Goal: Task Accomplishment & Management: Manage account settings

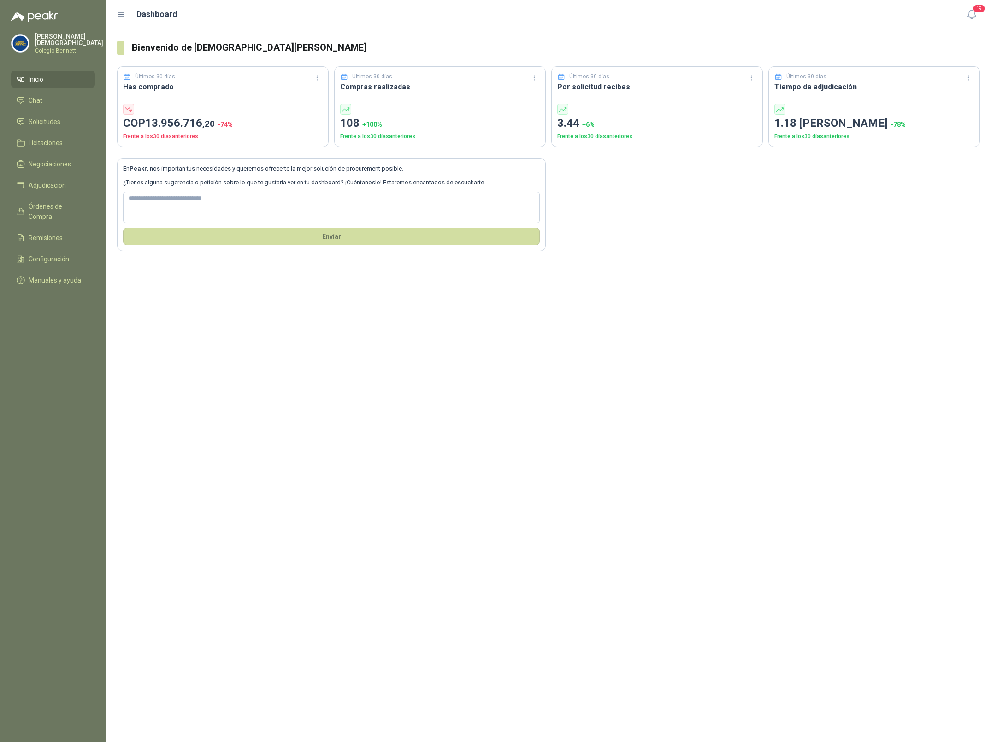
click at [73, 39] on p "Simón Mosquera" at bounding box center [69, 39] width 68 height 13
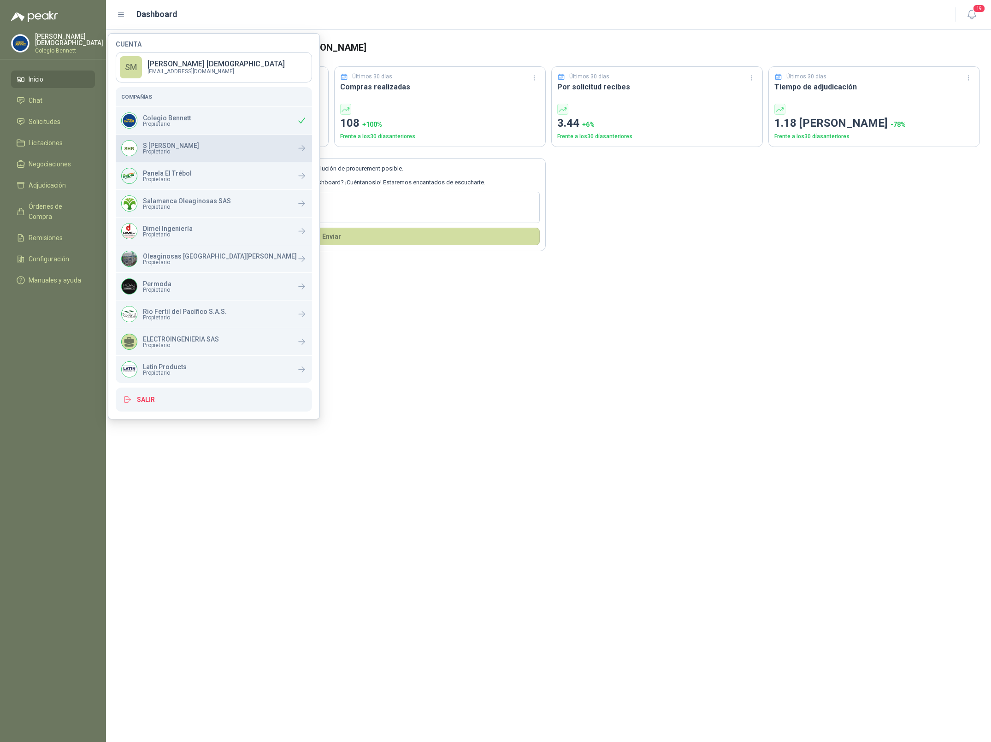
click at [164, 153] on span "Propietario" at bounding box center [171, 152] width 56 height 6
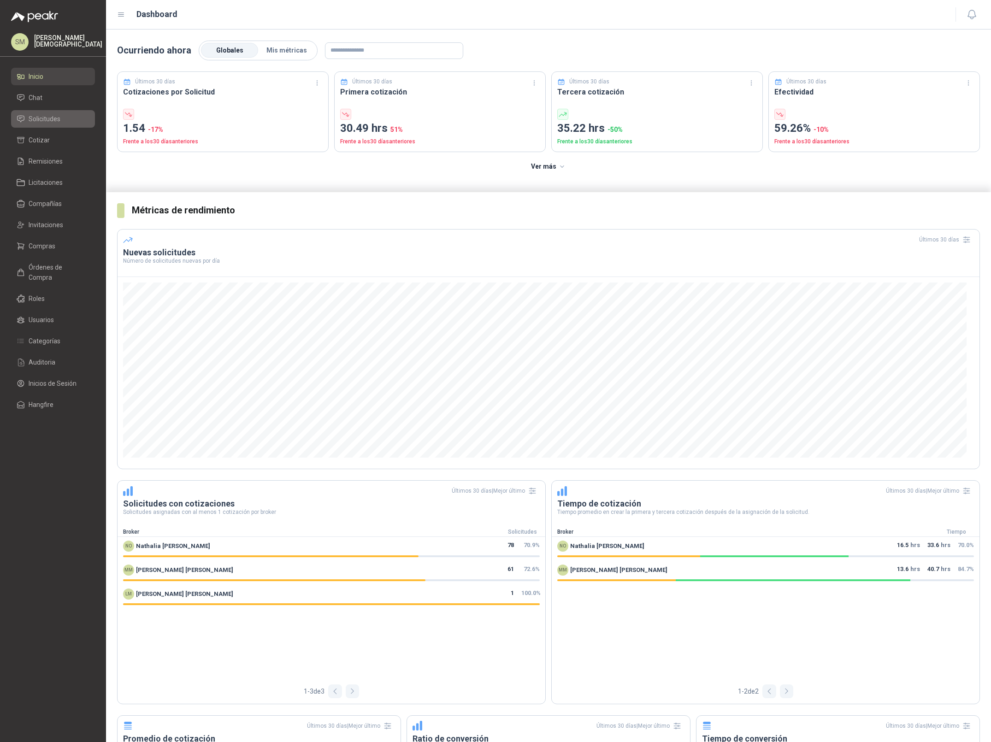
click at [53, 118] on span "Solicitudes" at bounding box center [45, 119] width 32 height 10
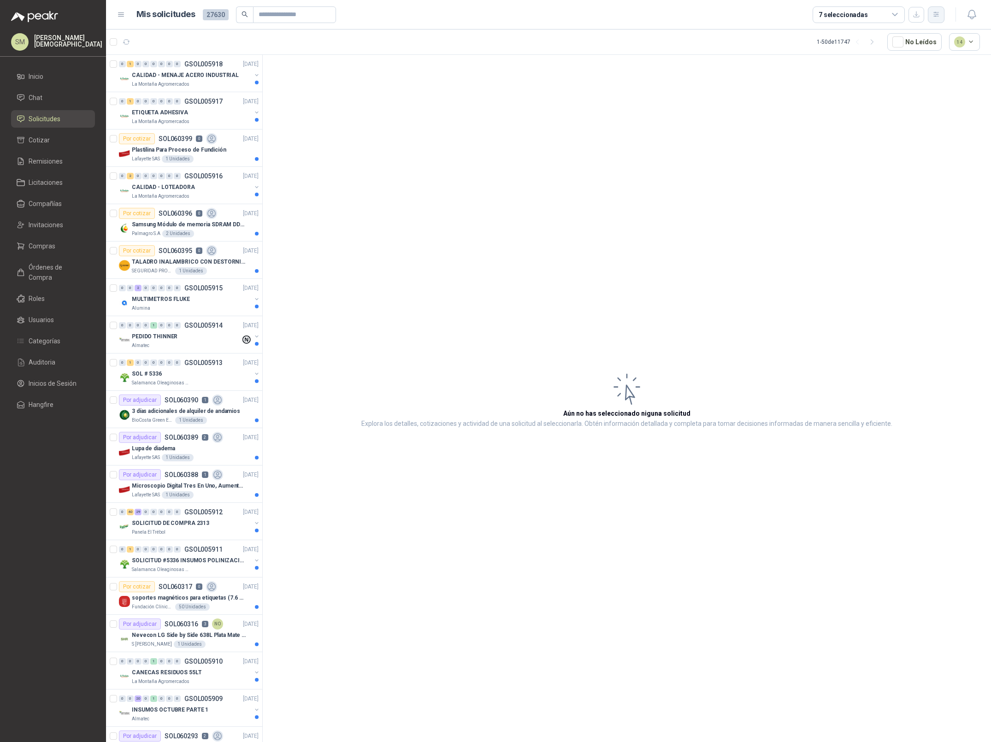
click at [936, 17] on icon "button" at bounding box center [937, 15] width 8 height 8
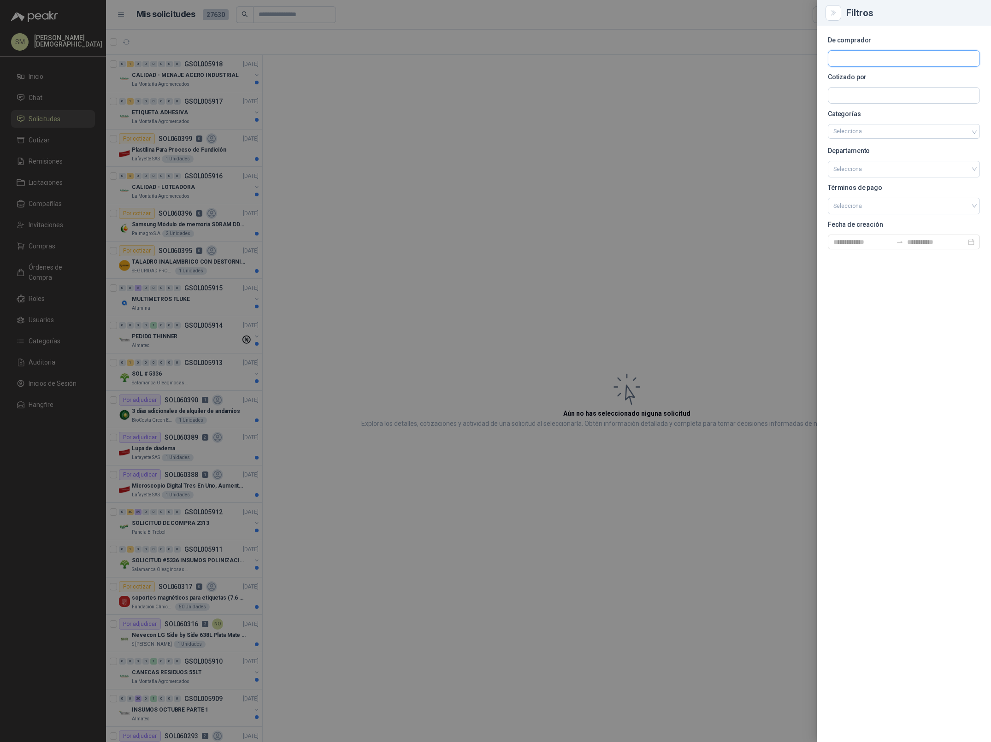
click at [894, 62] on input "text" at bounding box center [903, 59] width 151 height 16
type input "****"
click at [883, 79] on p "Patojito" at bounding box center [891, 79] width 83 height 6
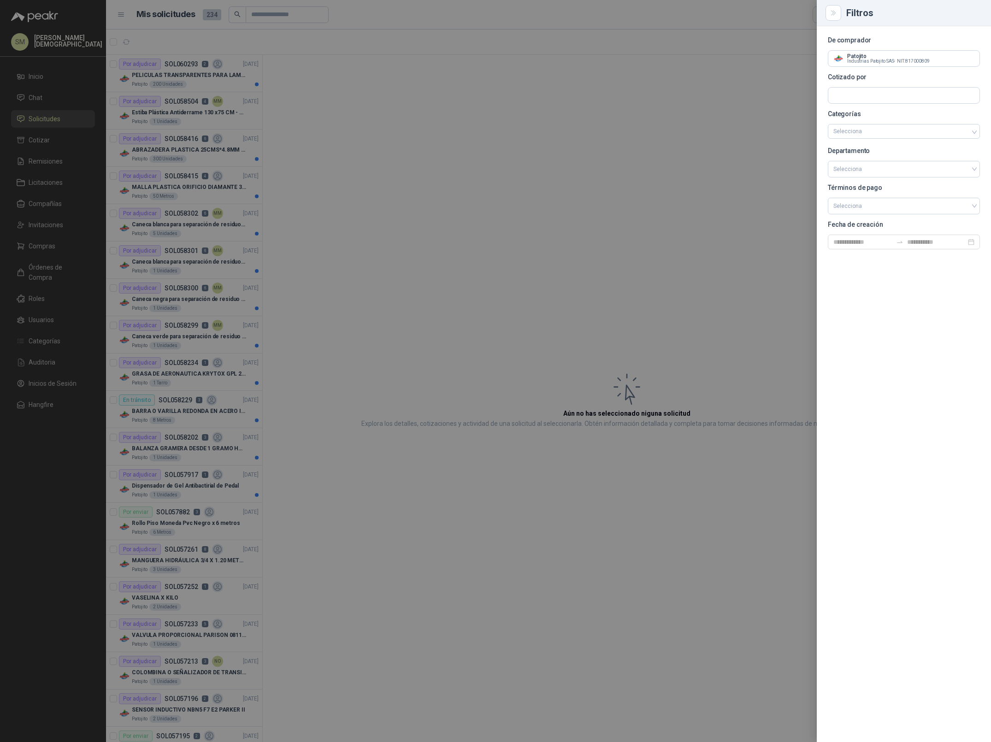
click at [384, 97] on div at bounding box center [495, 371] width 991 height 742
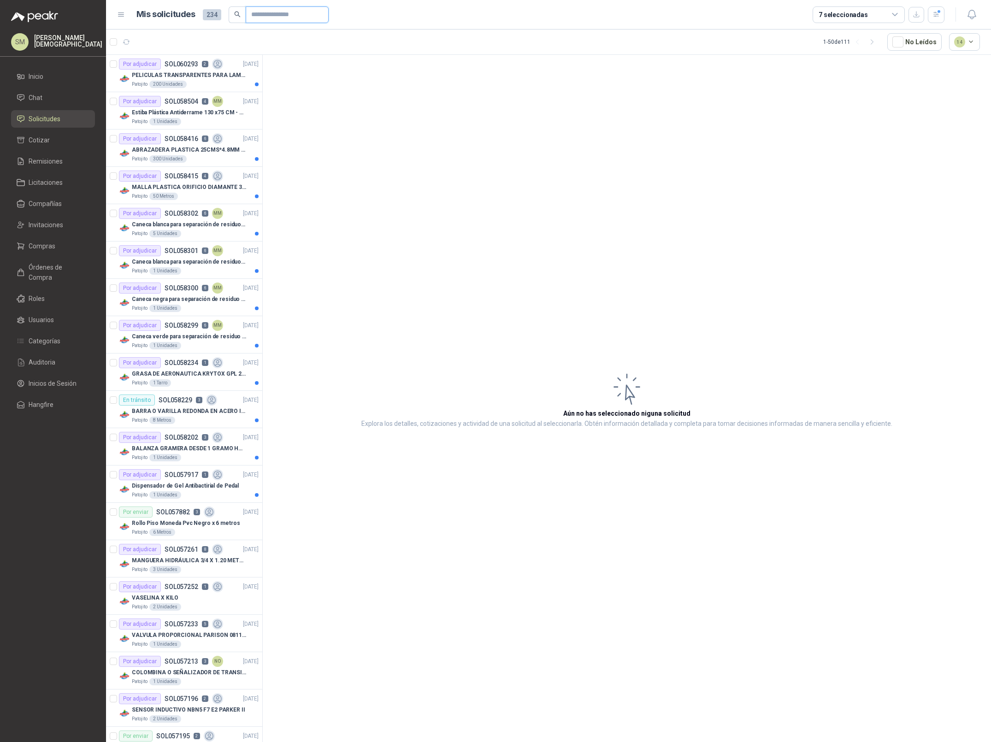
click at [299, 12] on input "text" at bounding box center [283, 15] width 65 height 16
type input "*****"
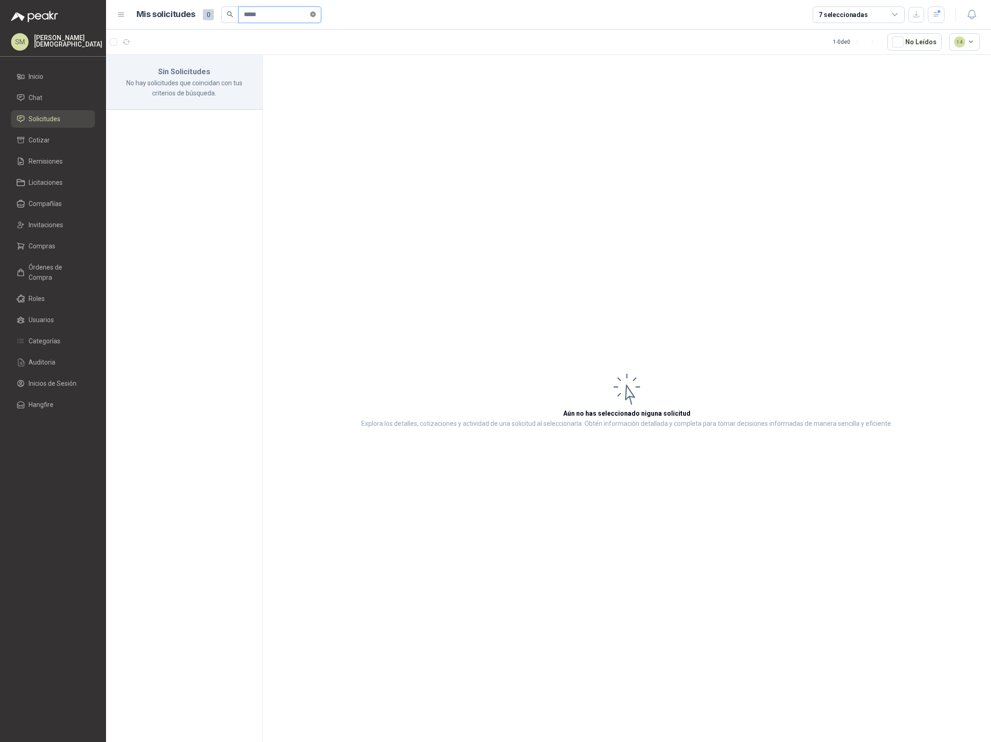
click at [316, 16] on icon "close-circle" at bounding box center [313, 15] width 6 height 6
click at [290, 14] on input "text" at bounding box center [276, 15] width 65 height 16
type input "*"
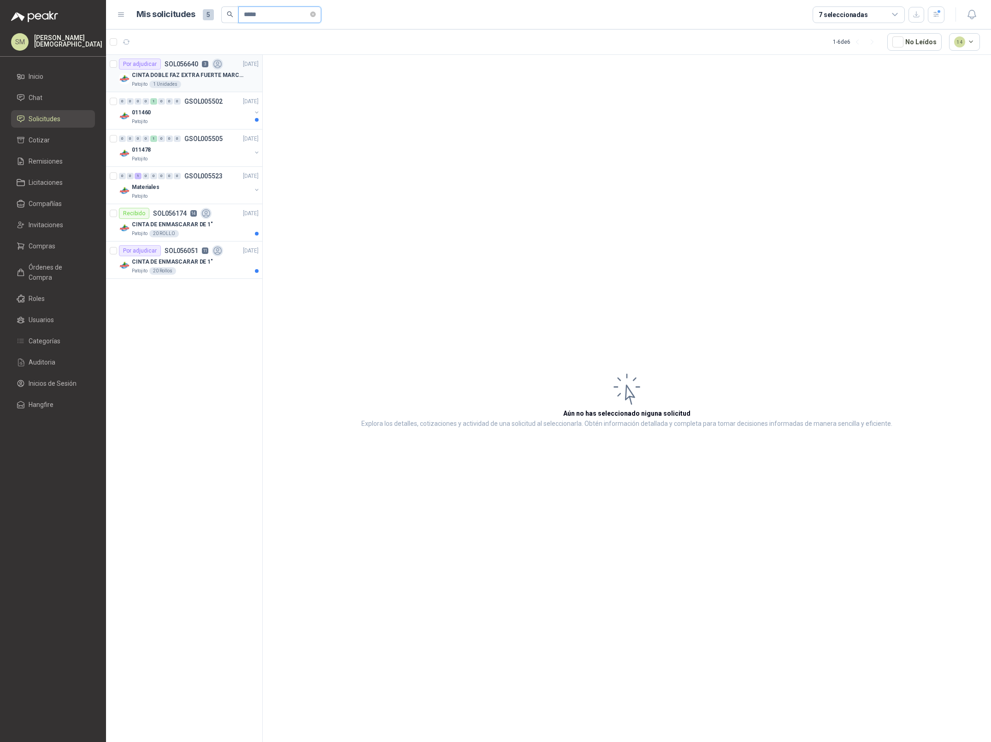
type input "*****"
click at [203, 79] on p "CINTA DOBLE FAZ EXTRA FUERTE MARCA:3M" at bounding box center [189, 75] width 115 height 9
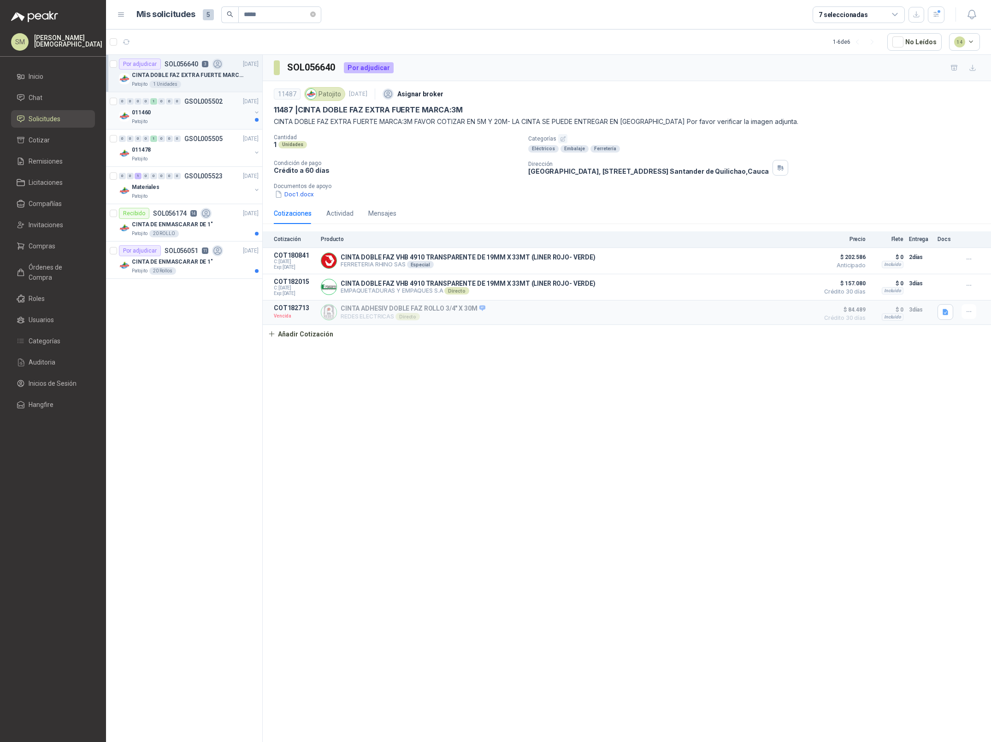
click at [200, 115] on div "011460" at bounding box center [191, 112] width 119 height 11
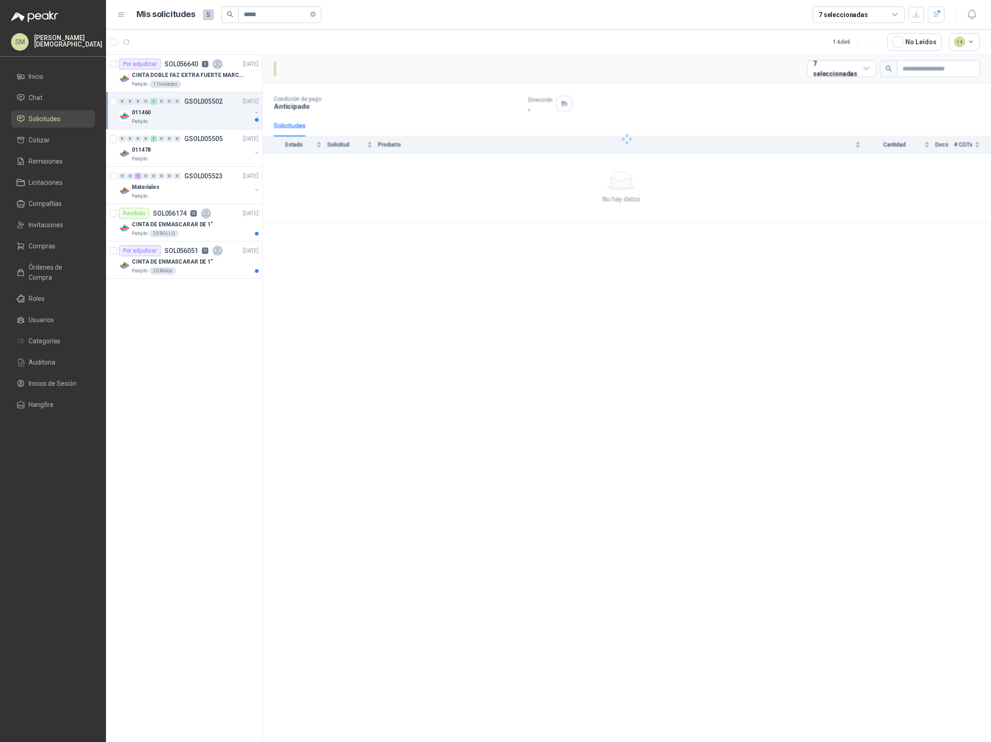
click at [213, 119] on div "Patojito" at bounding box center [191, 121] width 119 height 7
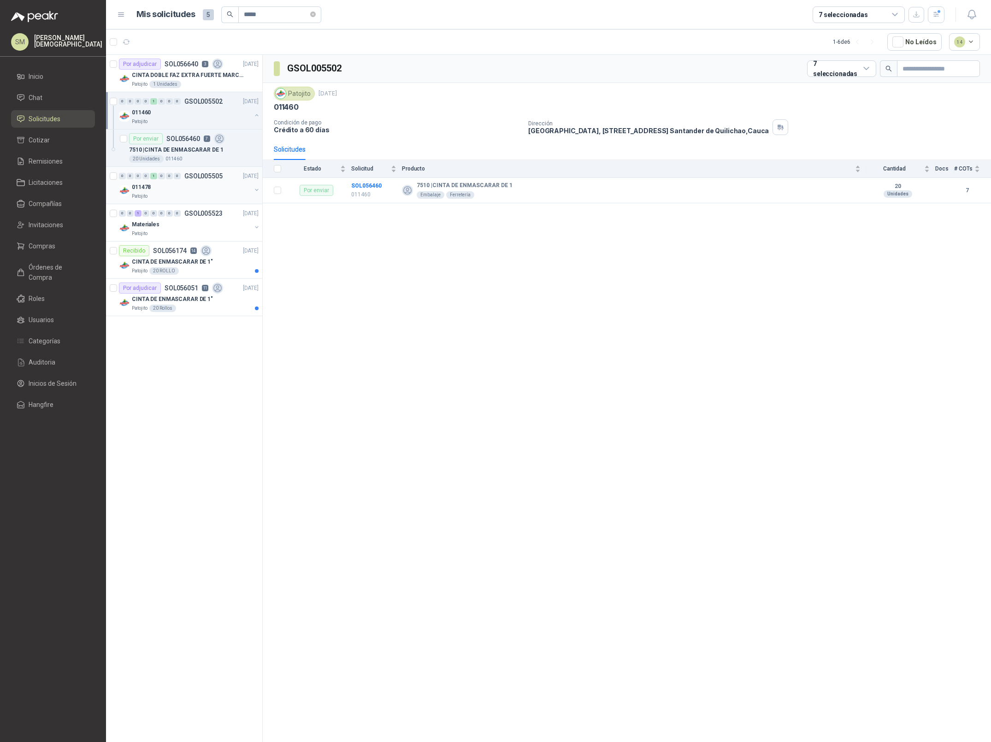
click at [210, 176] on p "GSOL005505" at bounding box center [203, 176] width 38 height 6
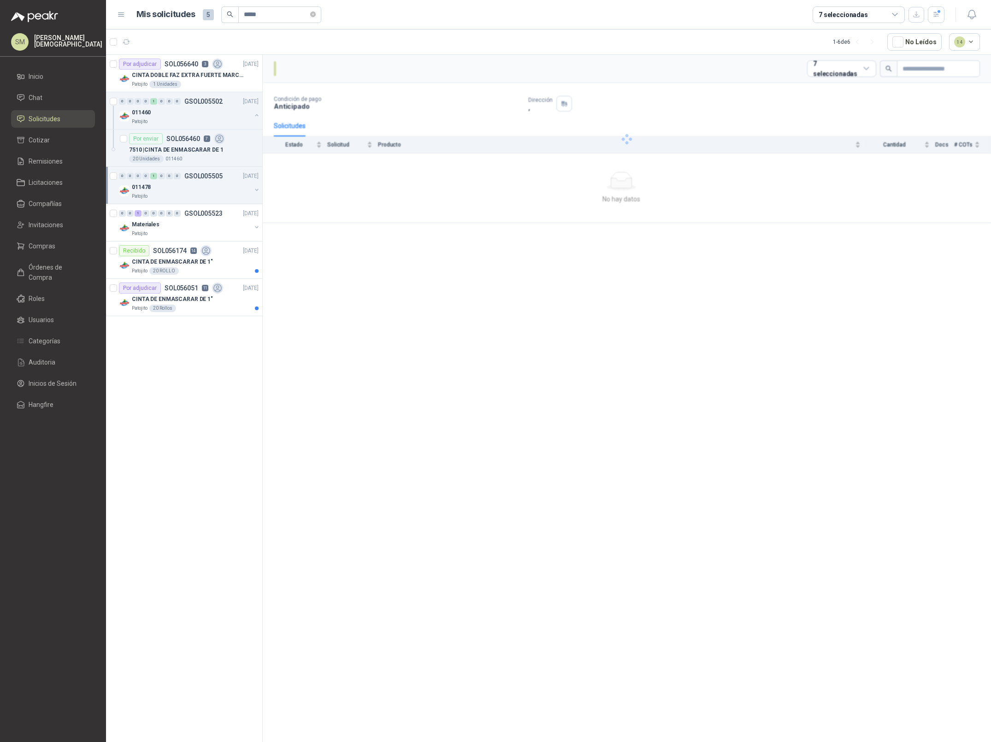
click at [209, 187] on div "011478" at bounding box center [191, 187] width 119 height 11
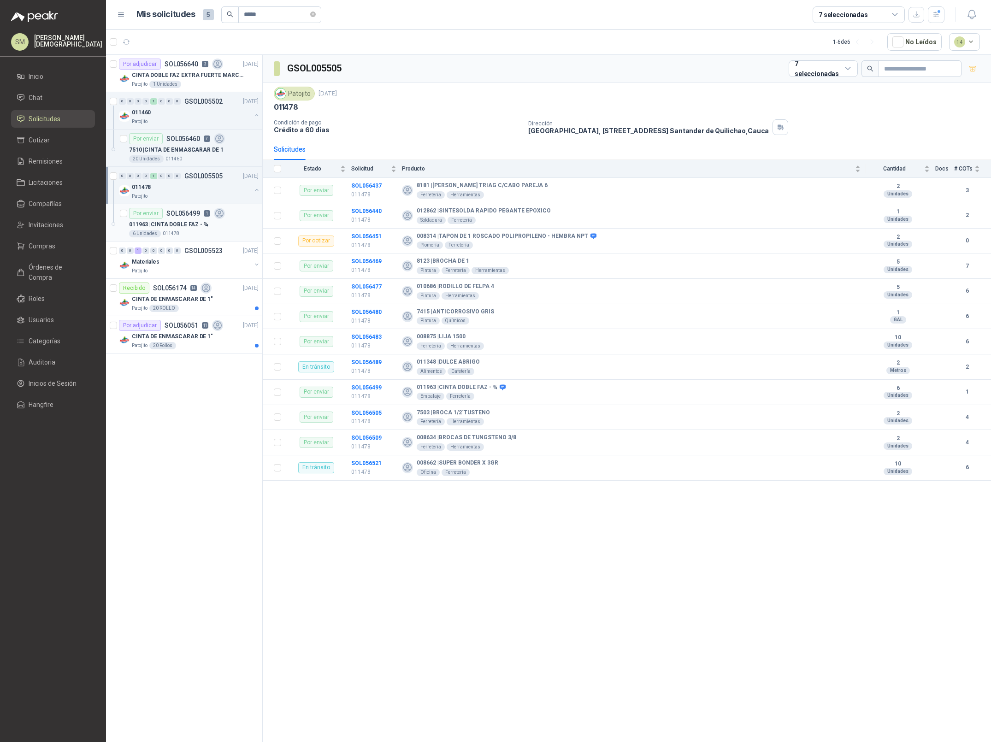
click at [192, 229] on p "011963 | CINTA DOBLE FAZ - ¾" at bounding box center [168, 224] width 79 height 9
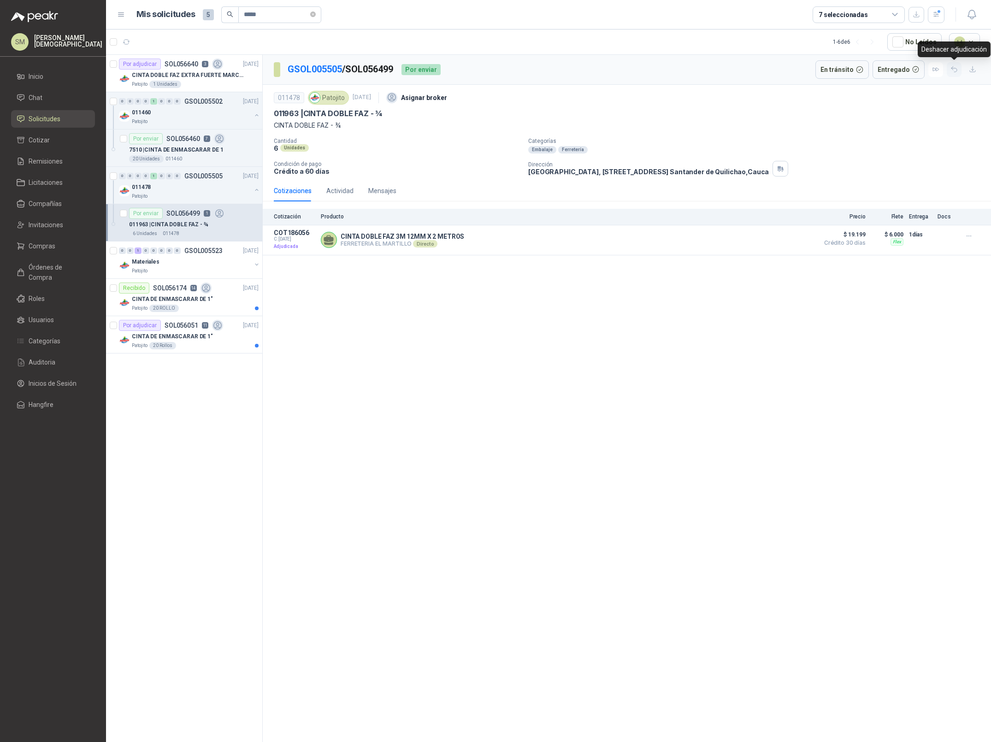
click at [955, 67] on icon "button" at bounding box center [955, 69] width 8 height 8
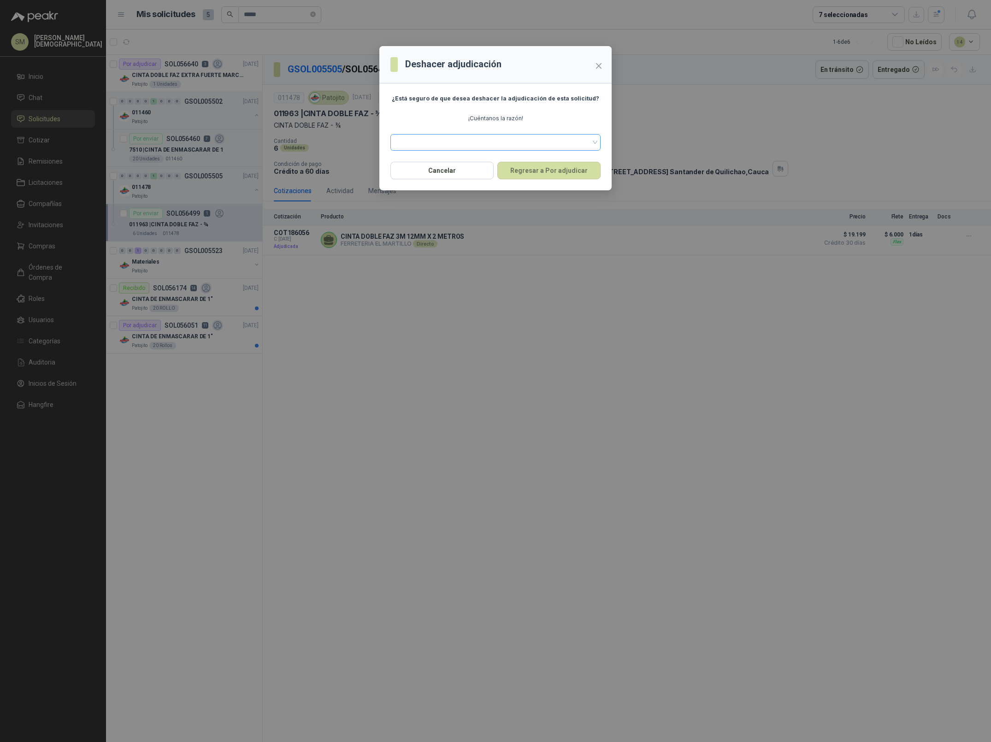
click at [520, 143] on span at bounding box center [495, 143] width 199 height 14
click at [478, 175] on div "Solicitado por el comprador" at bounding box center [495, 176] width 195 height 10
click at [480, 145] on span "Solicitado por el comprador" at bounding box center [495, 143] width 199 height 14
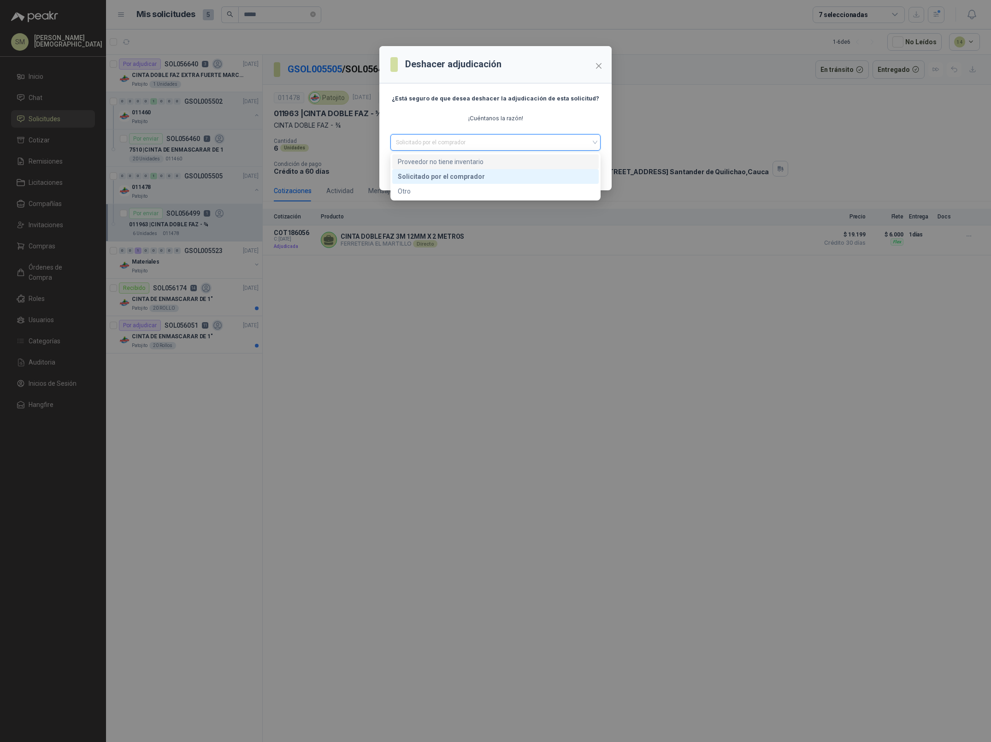
click at [479, 159] on div "Proveedor no tiene inventario" at bounding box center [495, 162] width 195 height 10
click at [538, 174] on button "Regresar a Por adjudicar" at bounding box center [548, 171] width 103 height 18
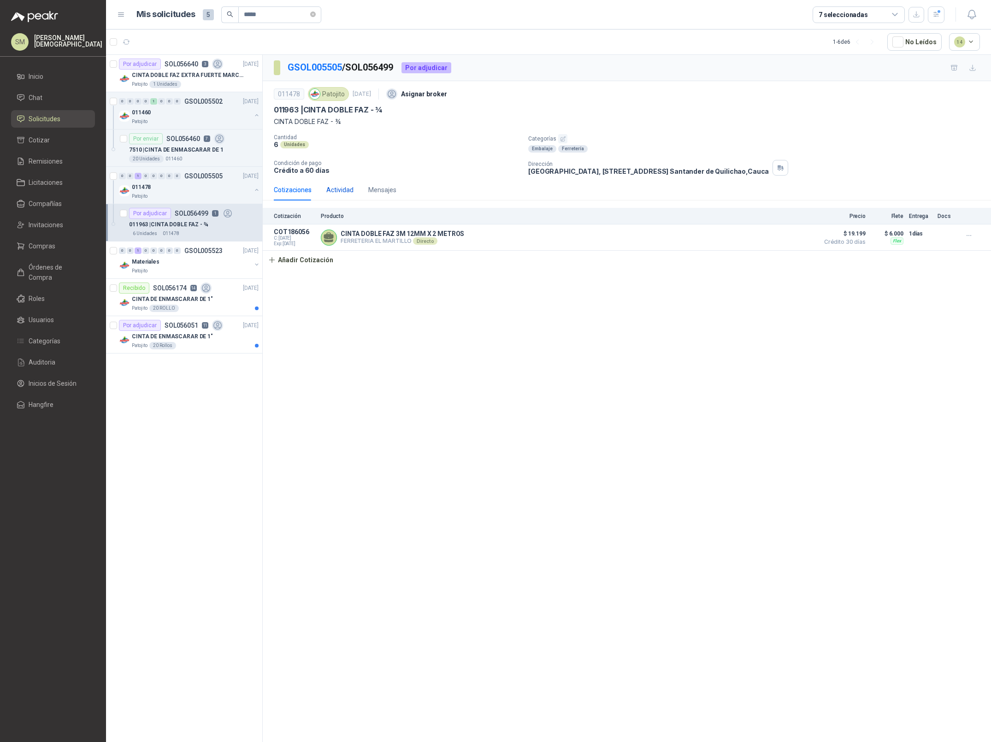
click at [333, 189] on div "Actividad" at bounding box center [339, 190] width 27 height 10
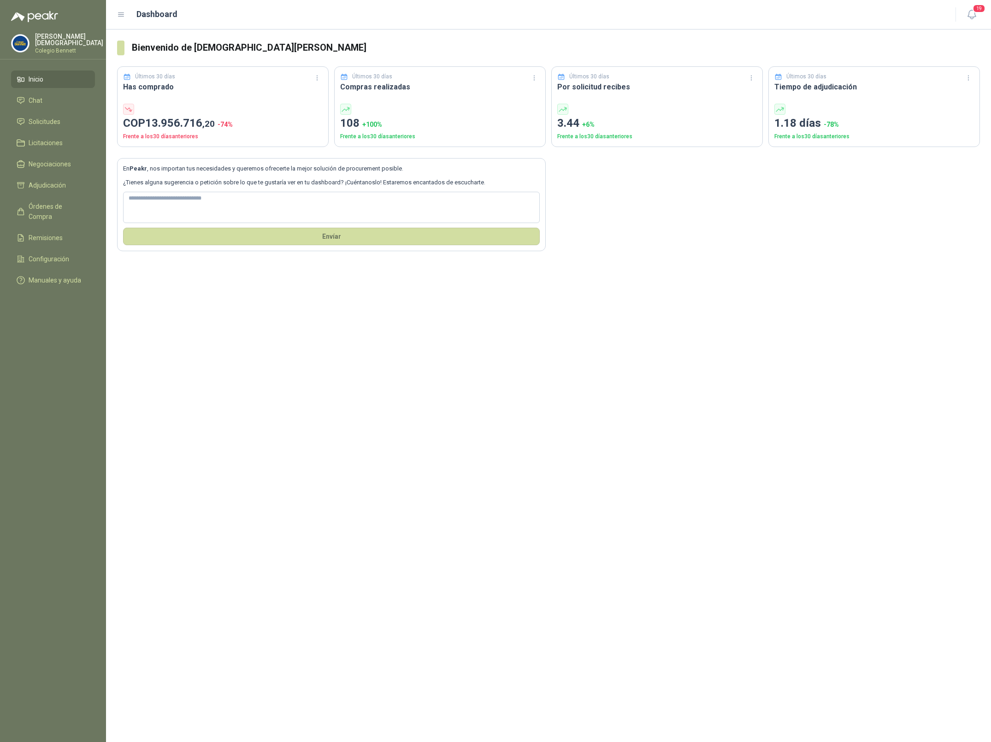
click at [61, 48] on p "Colegio Bennett" at bounding box center [69, 51] width 68 height 6
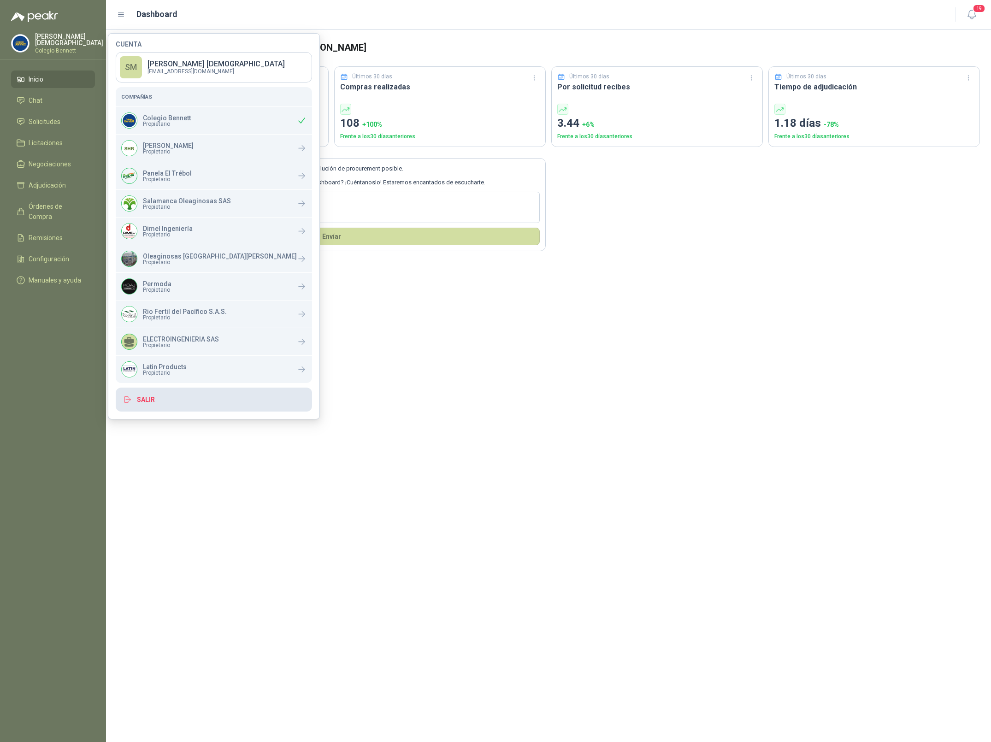
click at [174, 403] on button "Salir" at bounding box center [214, 400] width 196 height 24
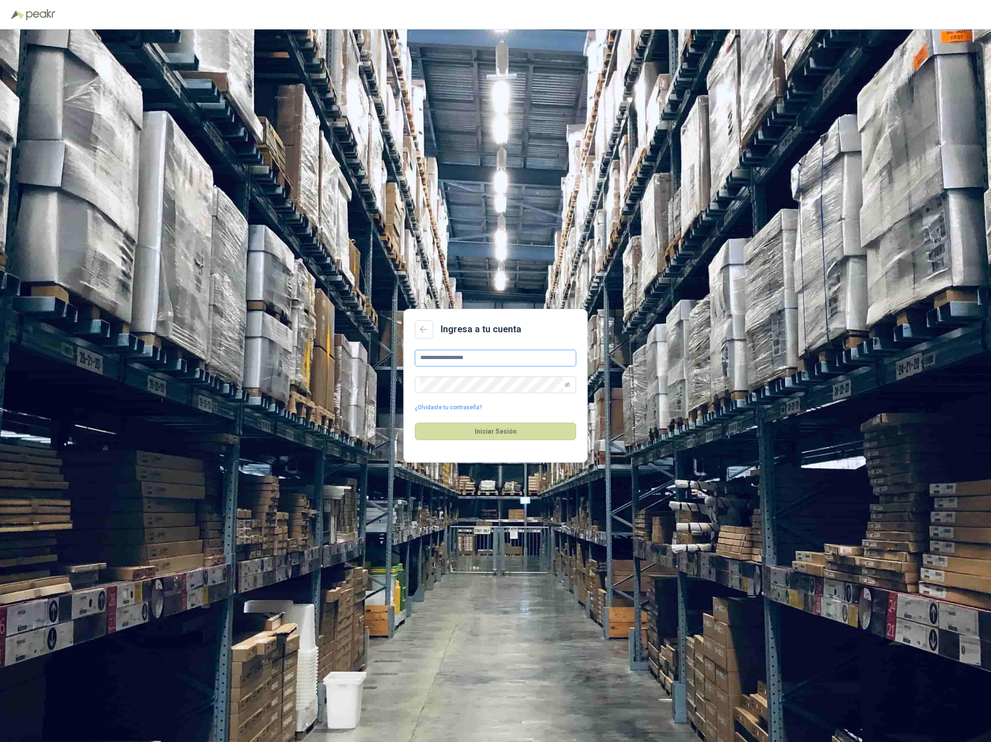
click at [505, 355] on input "**********" at bounding box center [495, 358] width 161 height 17
type input "**********"
click at [473, 429] on button "Iniciar Sesión" at bounding box center [495, 432] width 161 height 18
